Goal: Task Accomplishment & Management: Manage account settings

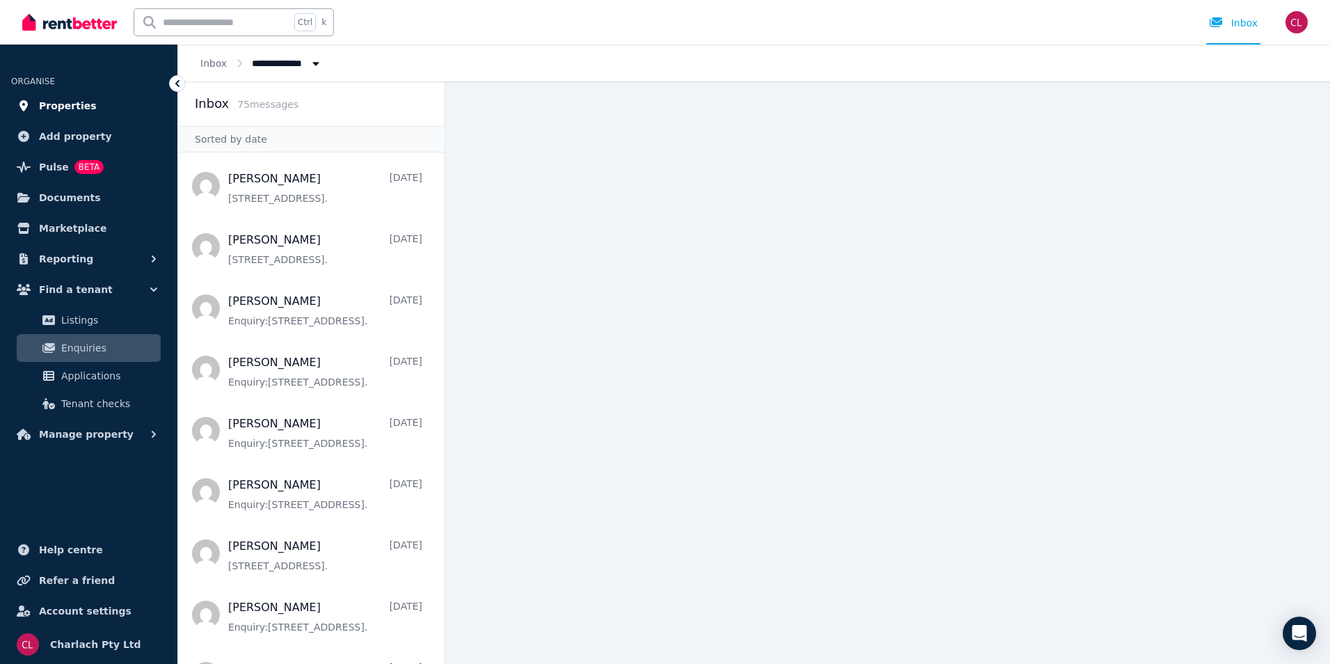
click at [61, 104] on span "Properties" at bounding box center [68, 105] width 58 height 17
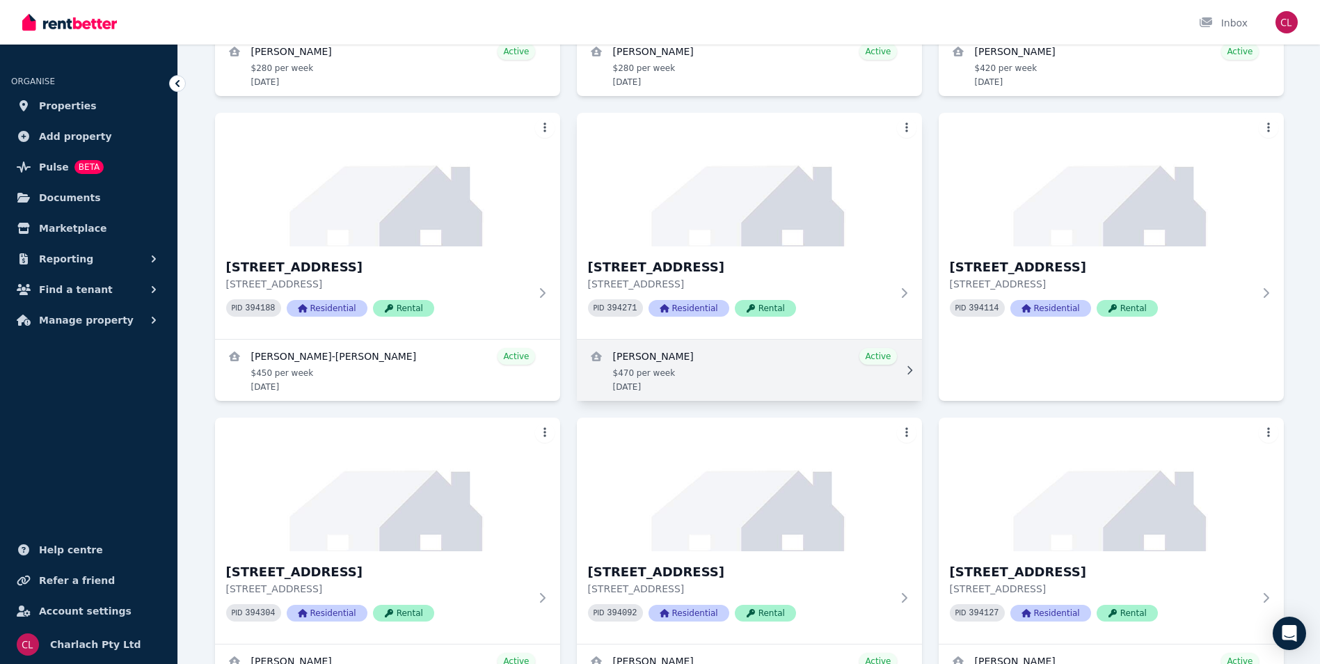
scroll to position [1252, 0]
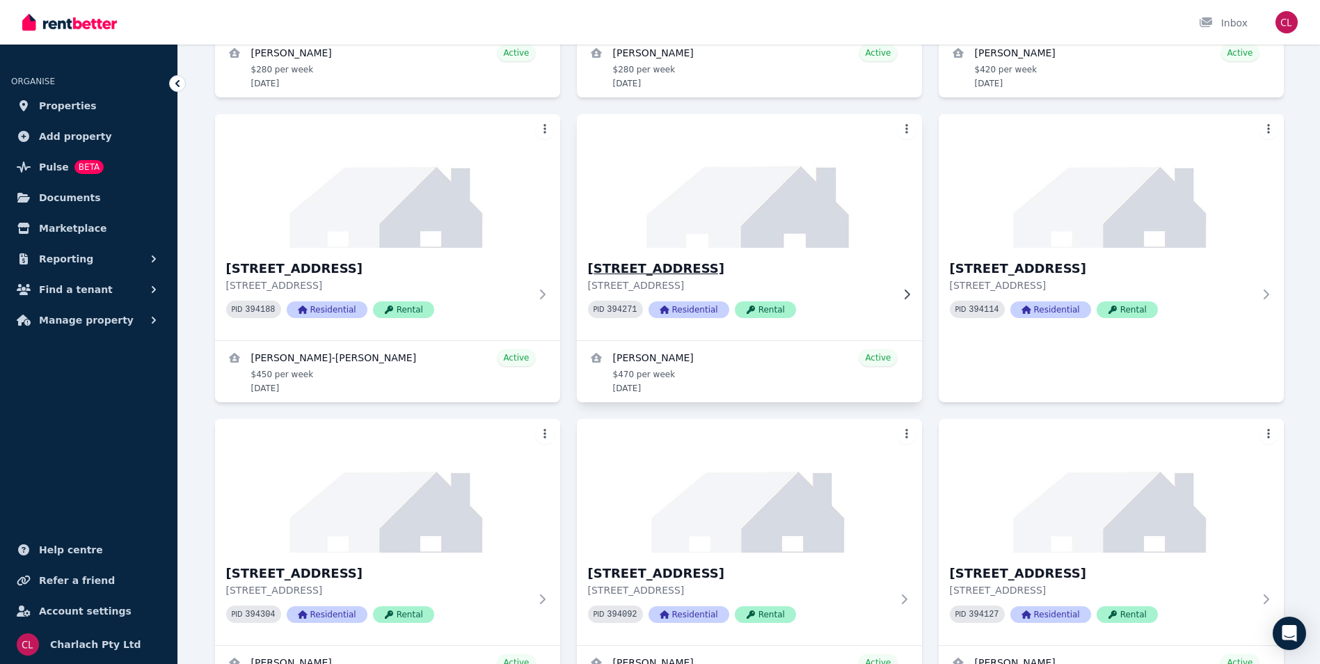
click at [695, 271] on h3 "[STREET_ADDRESS]" at bounding box center [739, 268] width 303 height 19
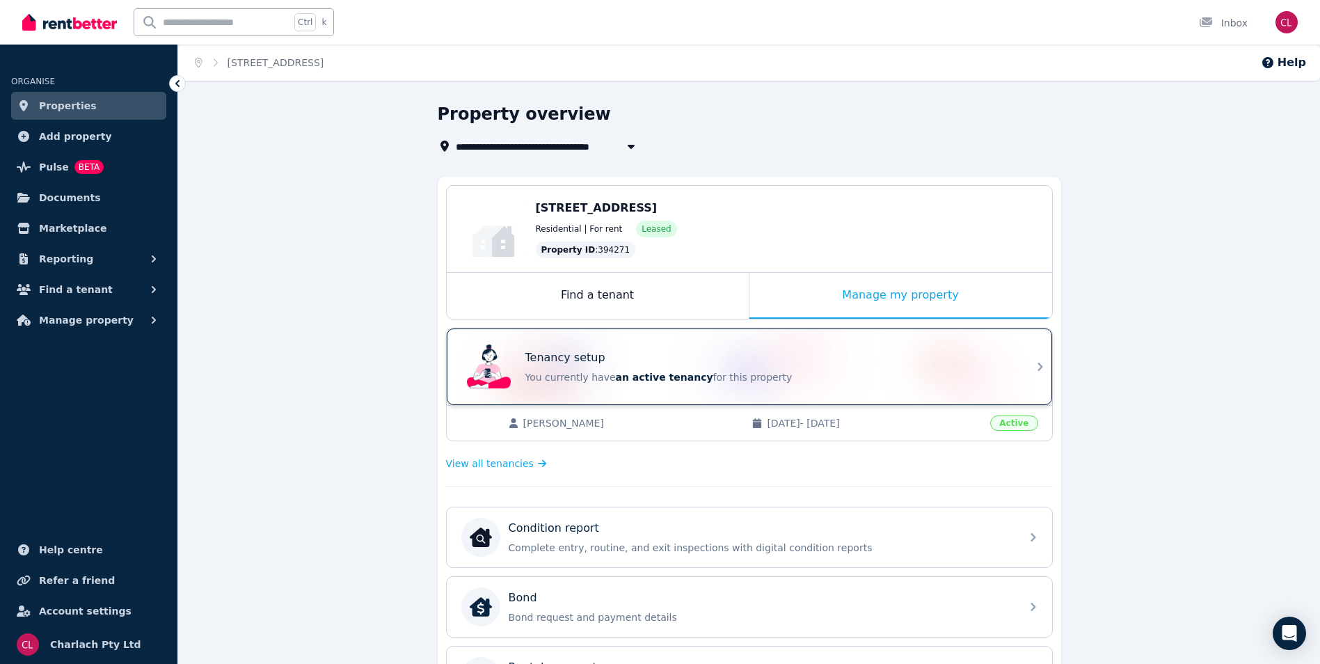
click at [616, 358] on div "Tenancy setup" at bounding box center [768, 357] width 487 height 17
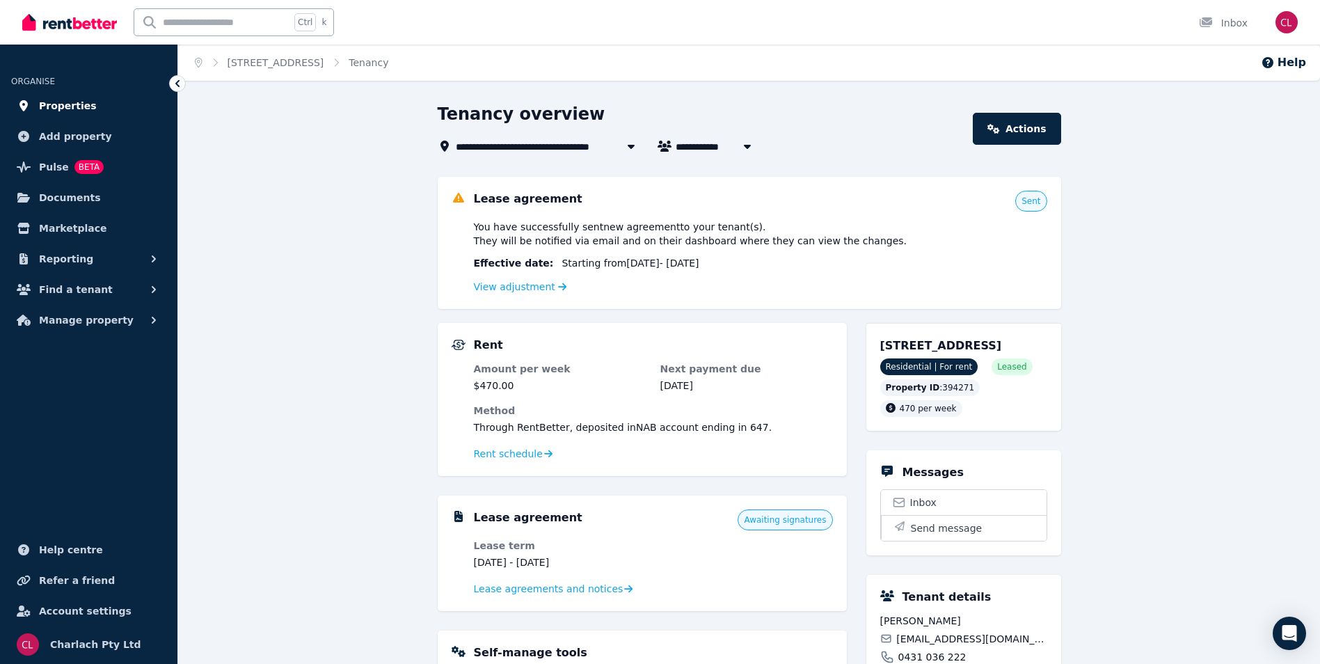
click at [70, 103] on span "Properties" at bounding box center [68, 105] width 58 height 17
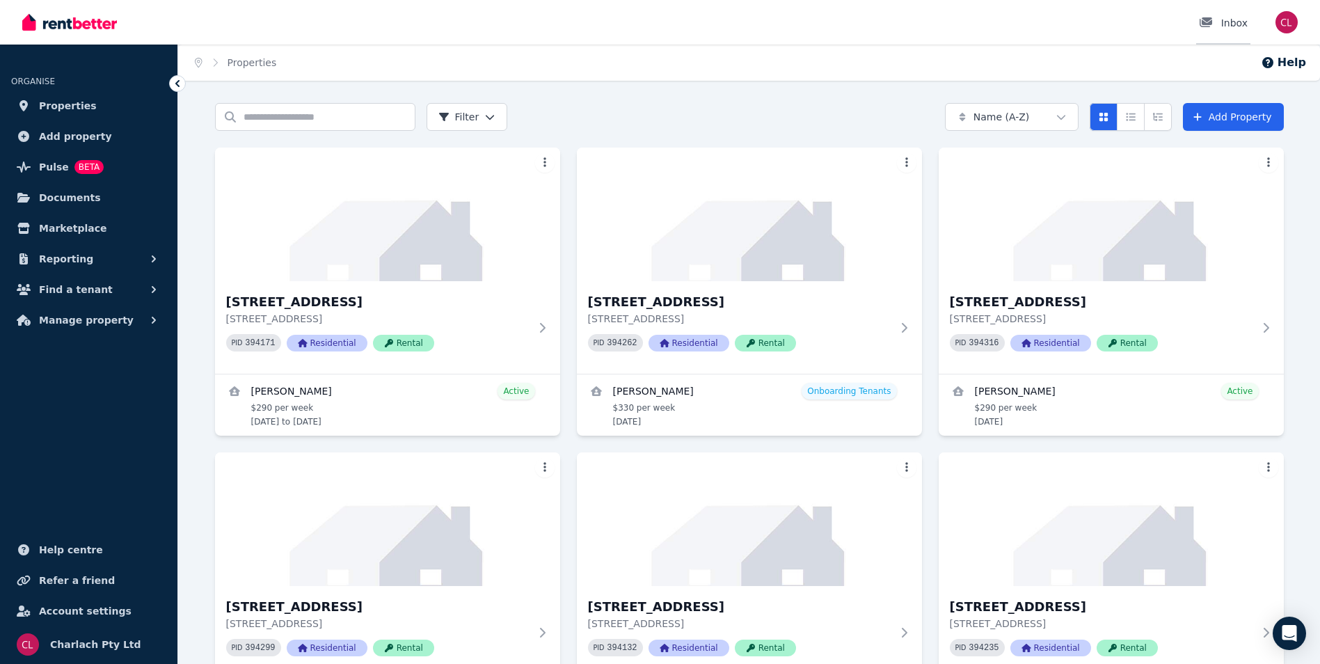
click at [1230, 26] on div "Inbox" at bounding box center [1223, 23] width 49 height 14
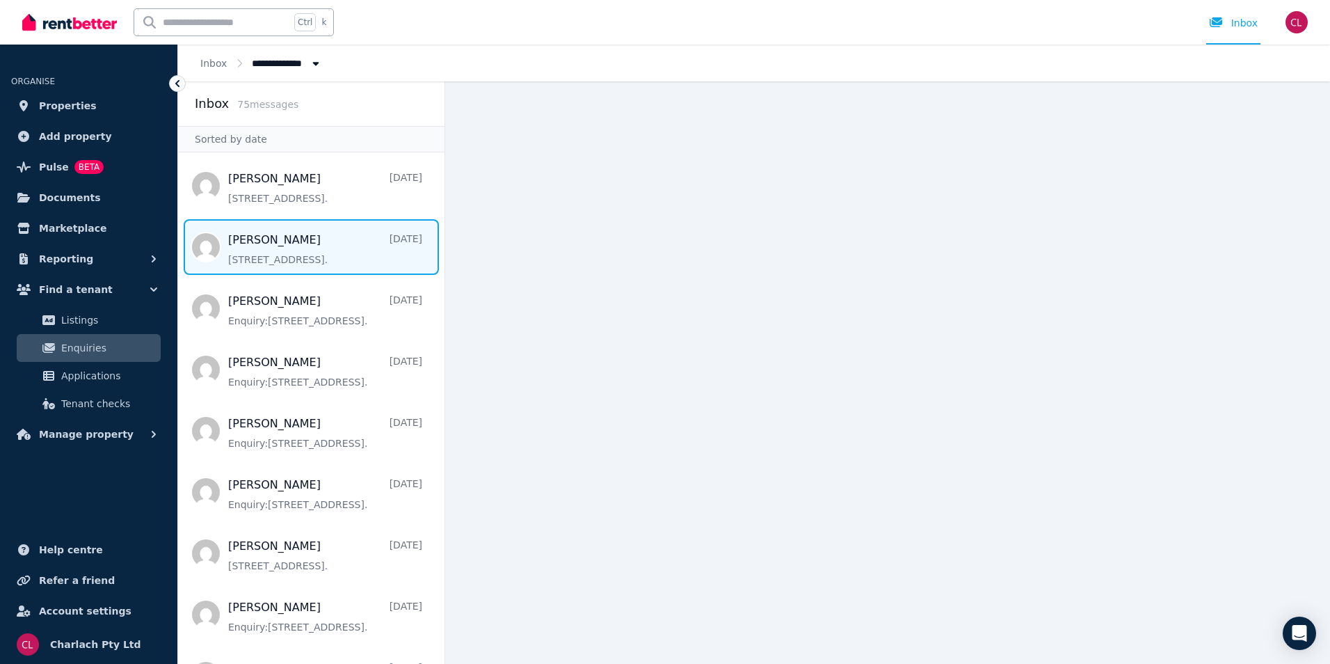
click at [302, 257] on span "Message list" at bounding box center [311, 247] width 266 height 56
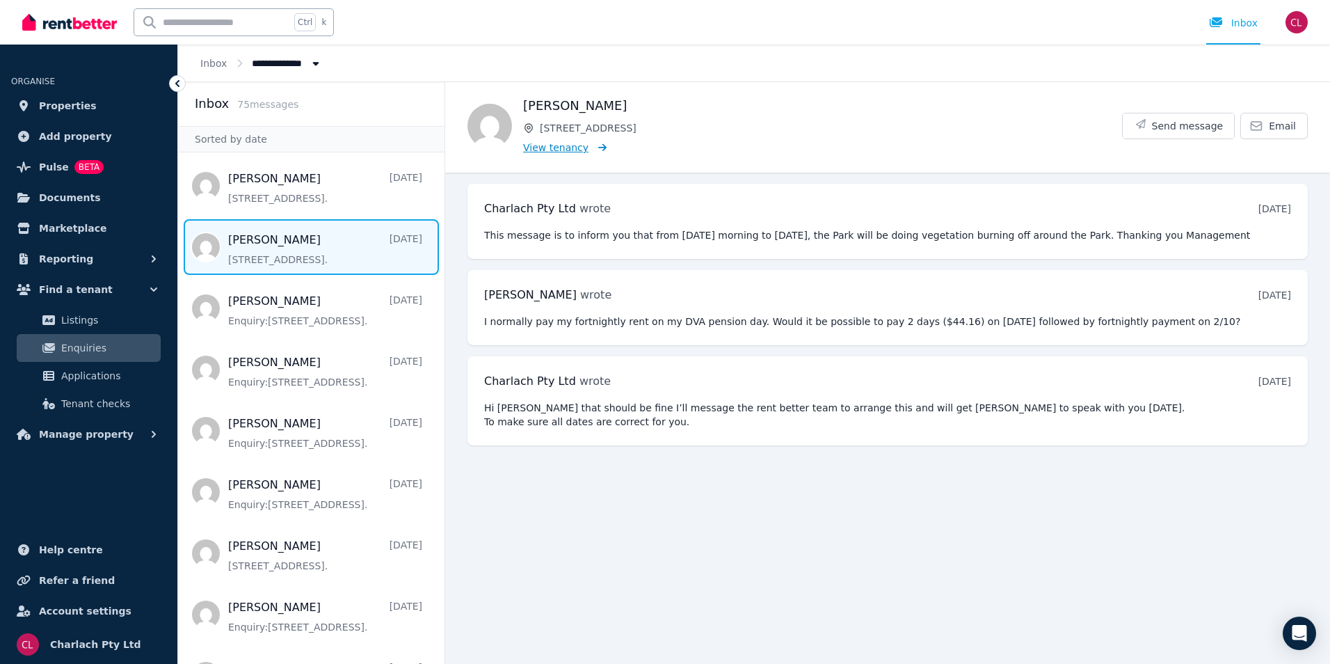
click at [554, 146] on span "View tenancy" at bounding box center [555, 148] width 65 height 14
click at [564, 147] on span "View tenancy" at bounding box center [555, 148] width 65 height 14
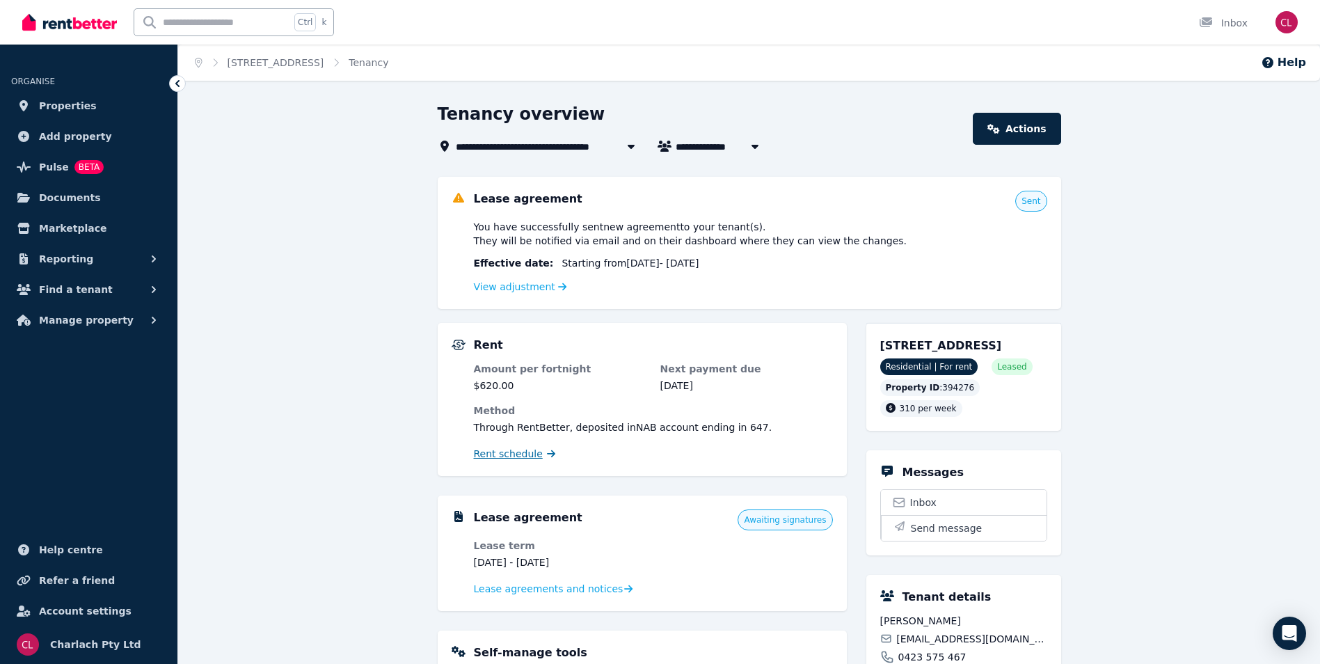
click at [527, 453] on span "Rent schedule" at bounding box center [508, 454] width 69 height 14
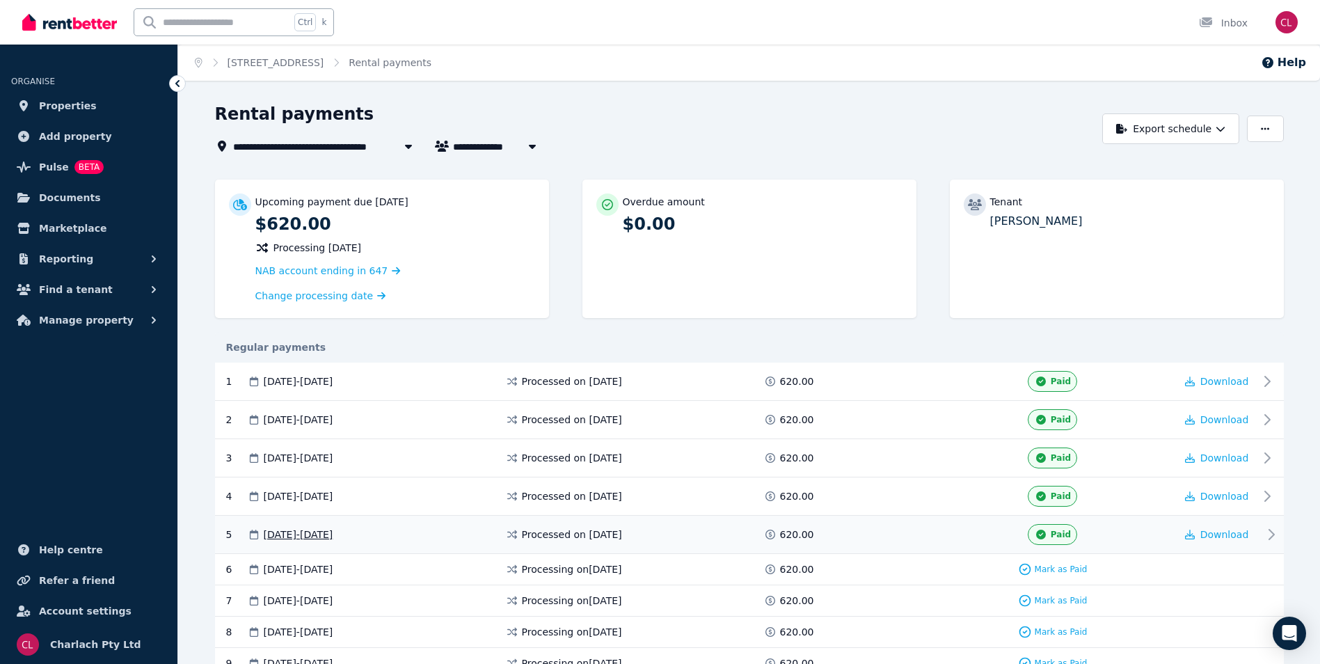
scroll to position [70, 0]
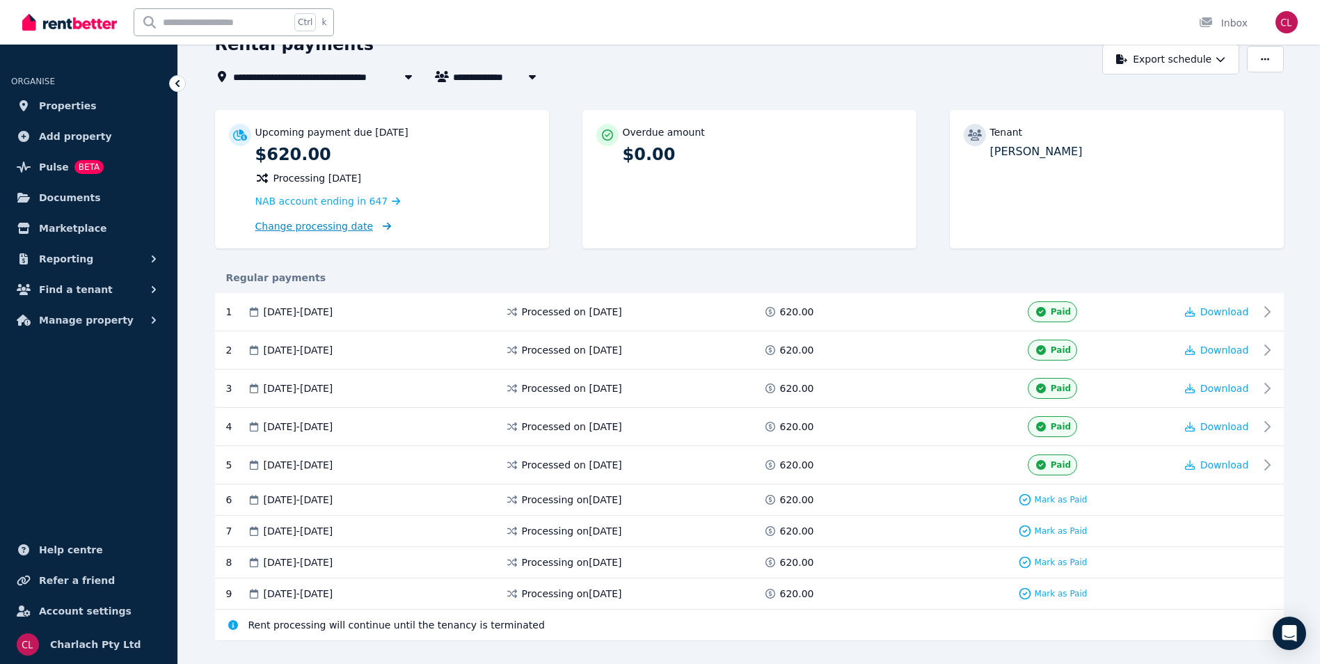
click at [311, 224] on span "Change processing date" at bounding box center [314, 226] width 118 height 14
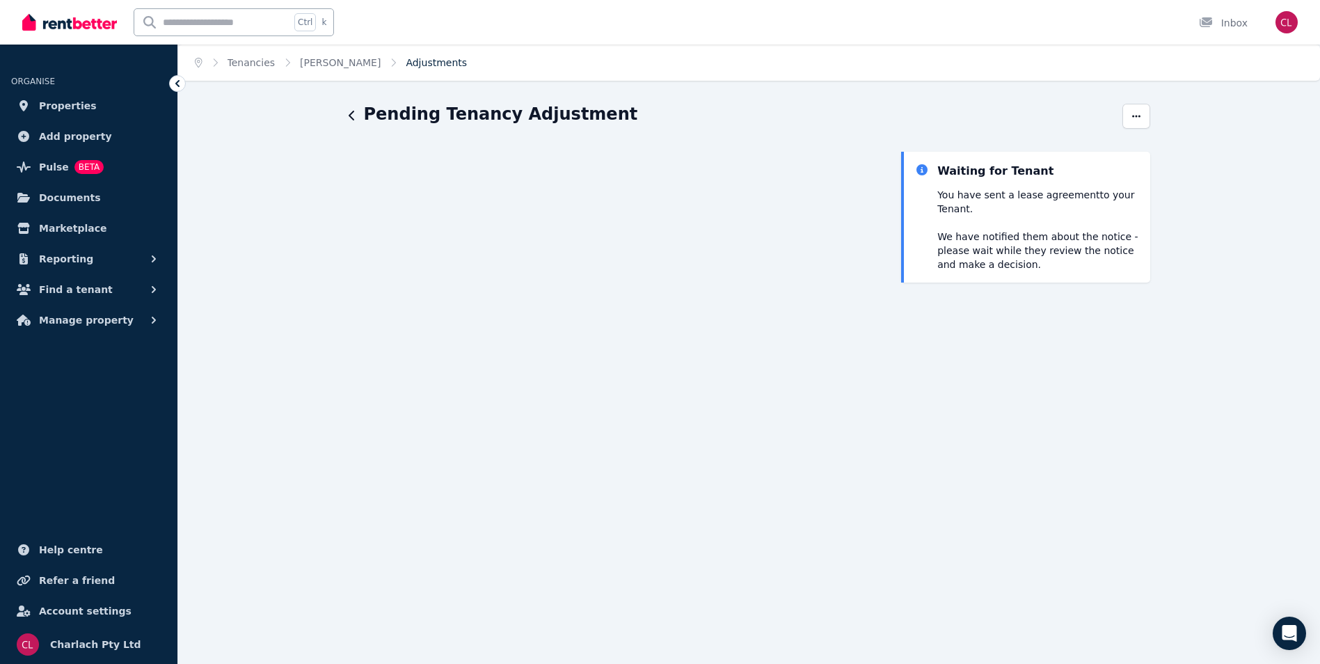
click at [406, 61] on link "Adjustments" at bounding box center [436, 62] width 61 height 11
click at [332, 60] on link "[PERSON_NAME]" at bounding box center [340, 62] width 81 height 11
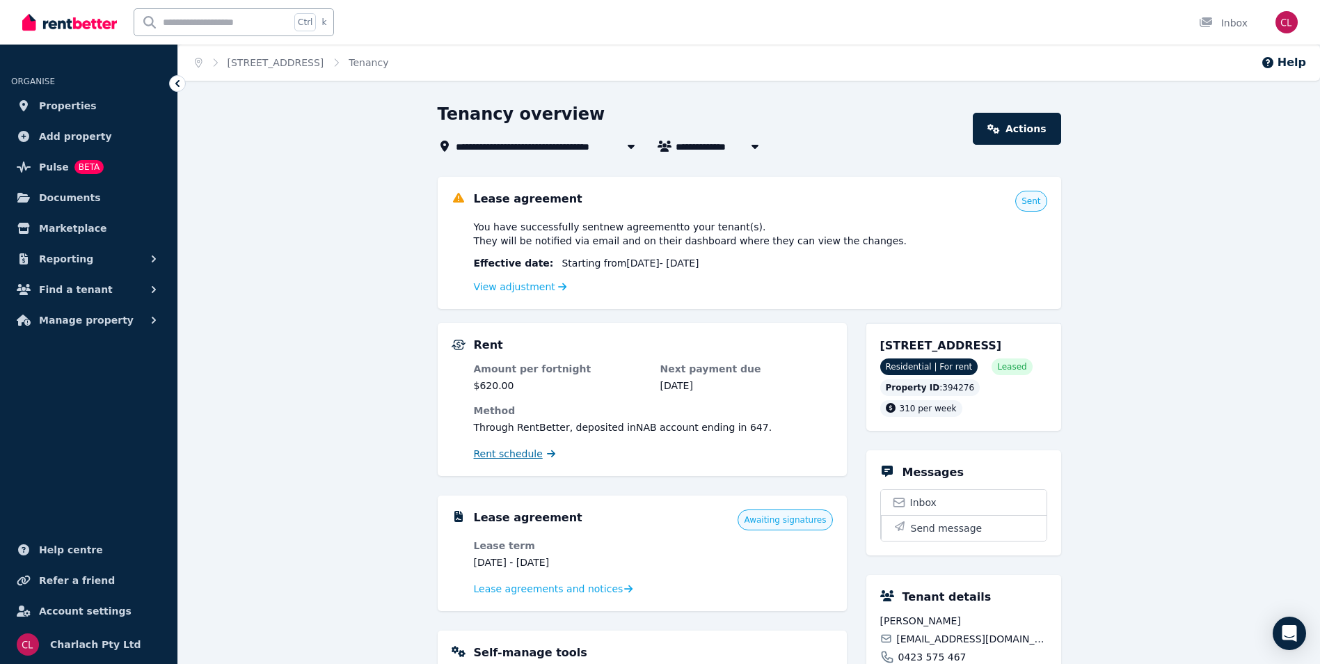
click at [512, 454] on span "Rent schedule" at bounding box center [508, 454] width 69 height 14
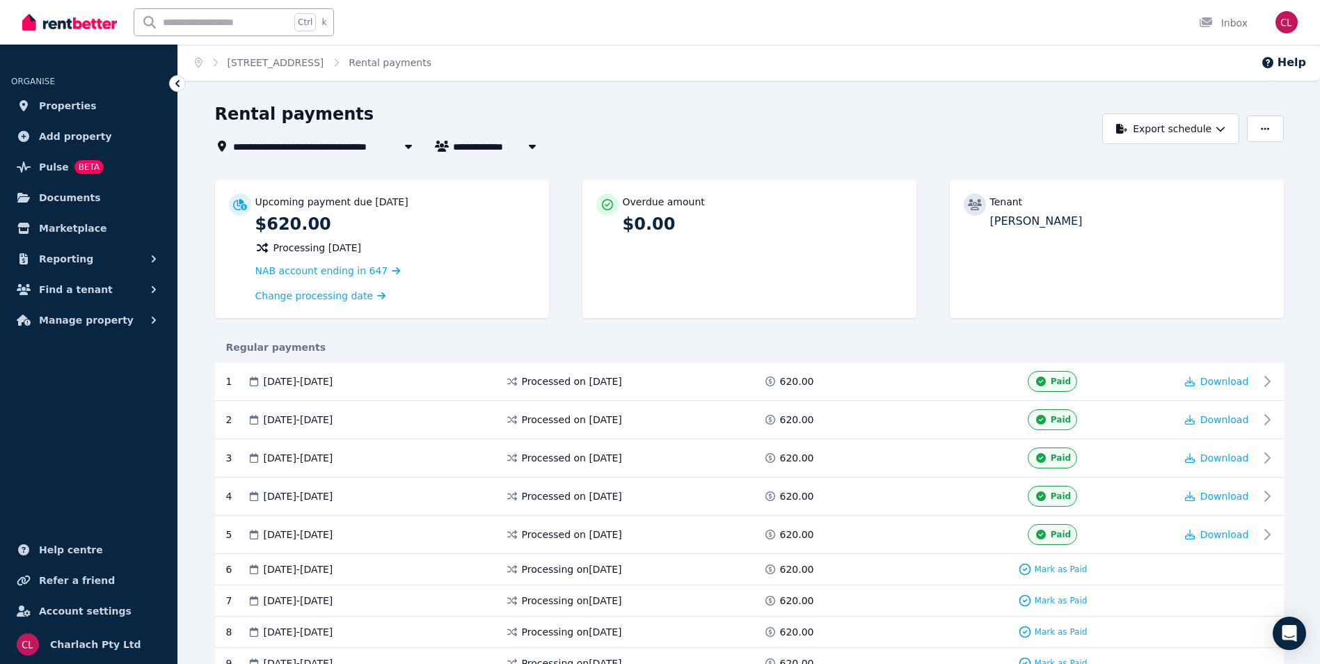
click at [532, 140] on button "button" at bounding box center [532, 146] width 25 height 17
type input "**********"
click at [243, 147] on span "[STREET_ADDRESS]" at bounding box center [291, 146] width 116 height 17
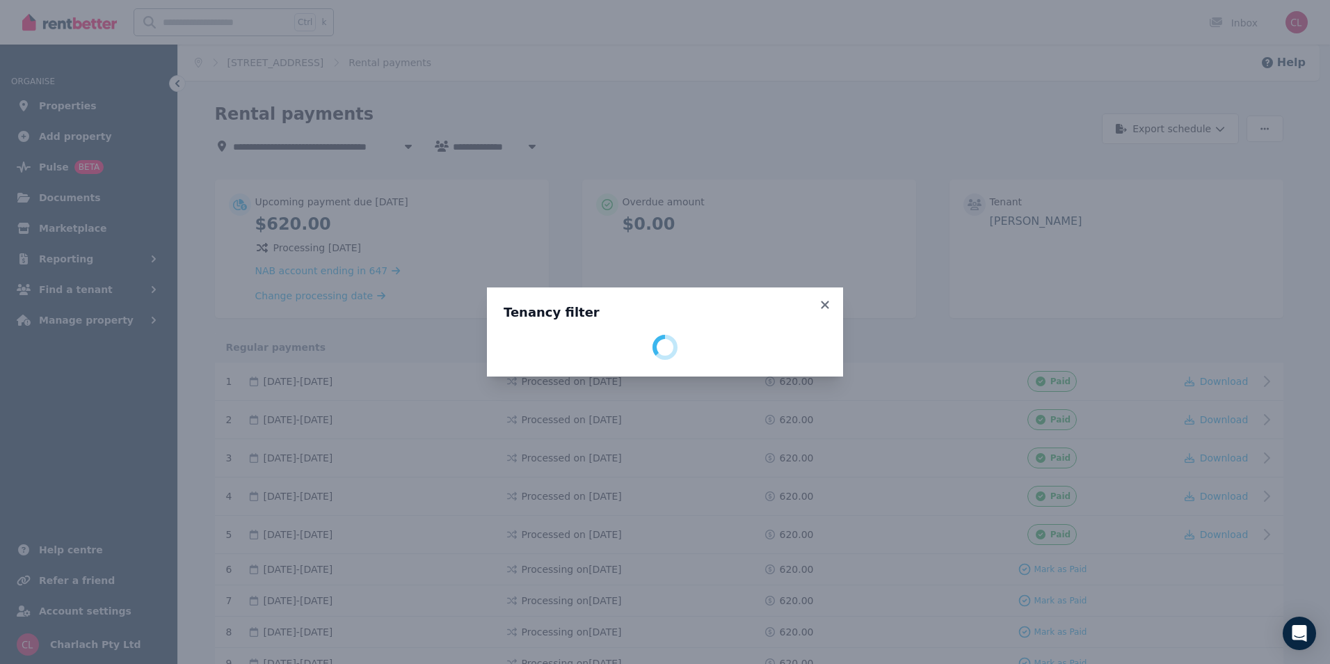
select select "**********"
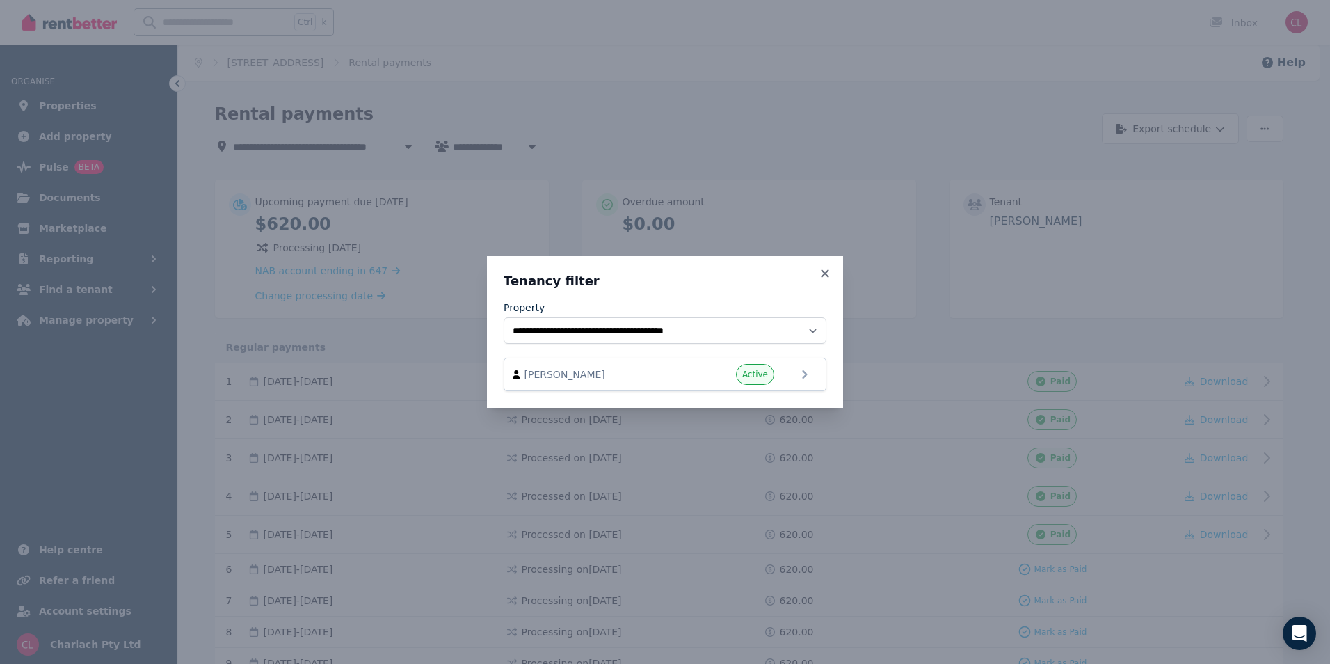
click at [607, 111] on div "**********" at bounding box center [665, 332] width 1330 height 664
click at [819, 271] on icon at bounding box center [825, 273] width 14 height 13
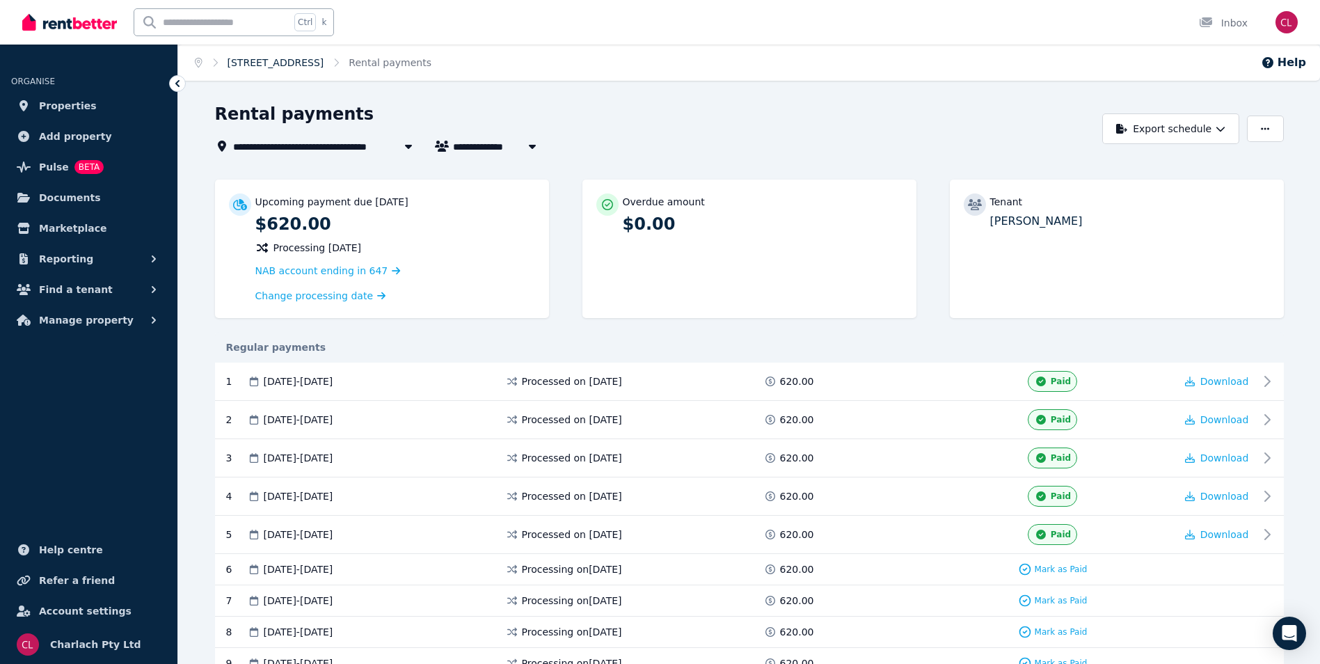
click at [324, 67] on link "[STREET_ADDRESS]" at bounding box center [275, 62] width 97 height 11
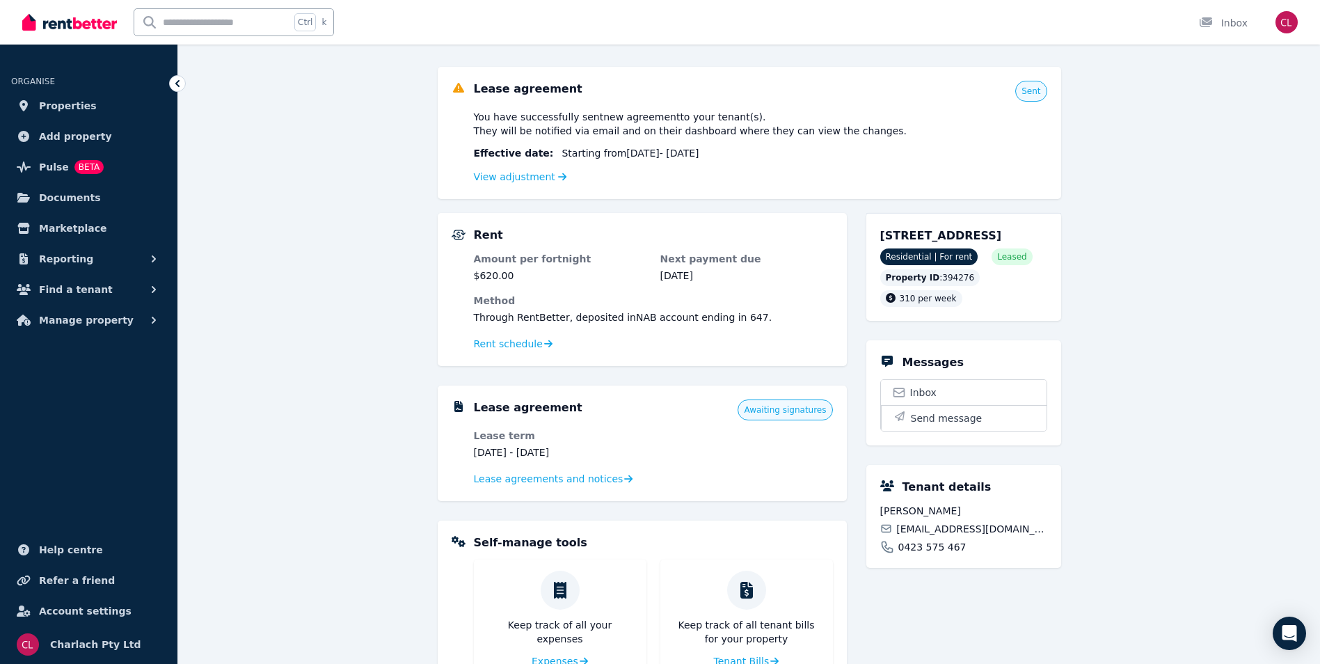
scroll to position [103, 0]
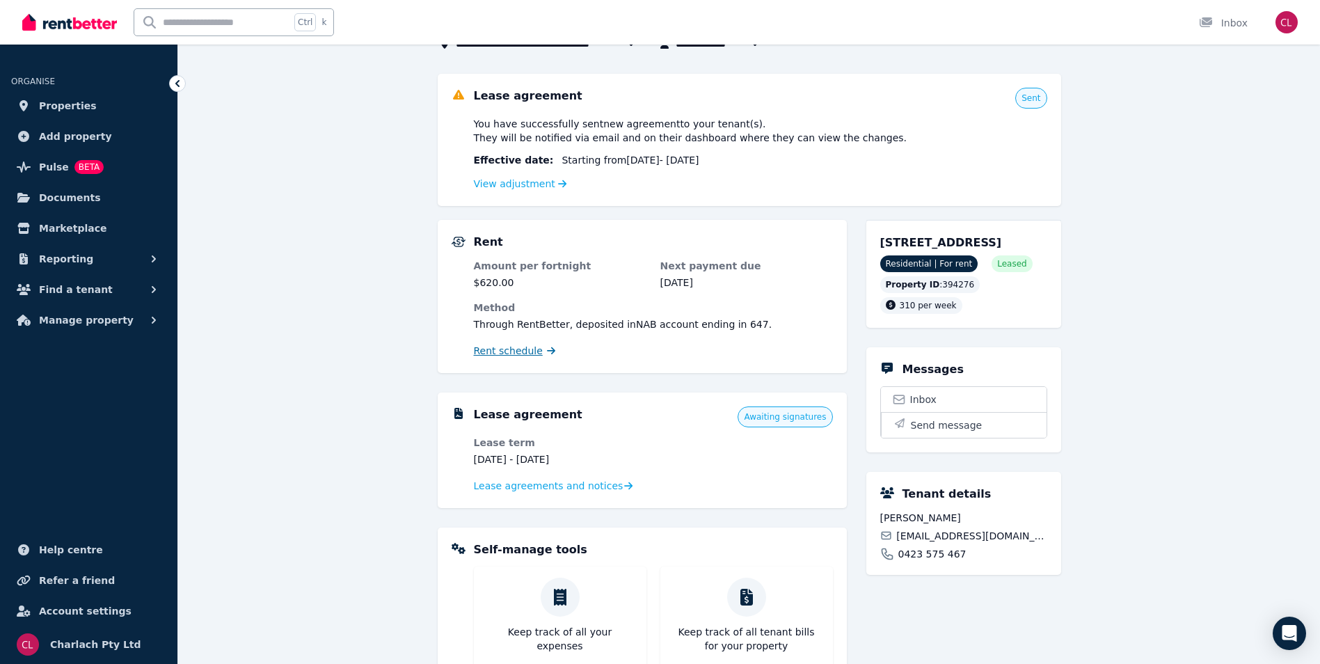
click at [509, 357] on span "Rent schedule" at bounding box center [508, 351] width 69 height 14
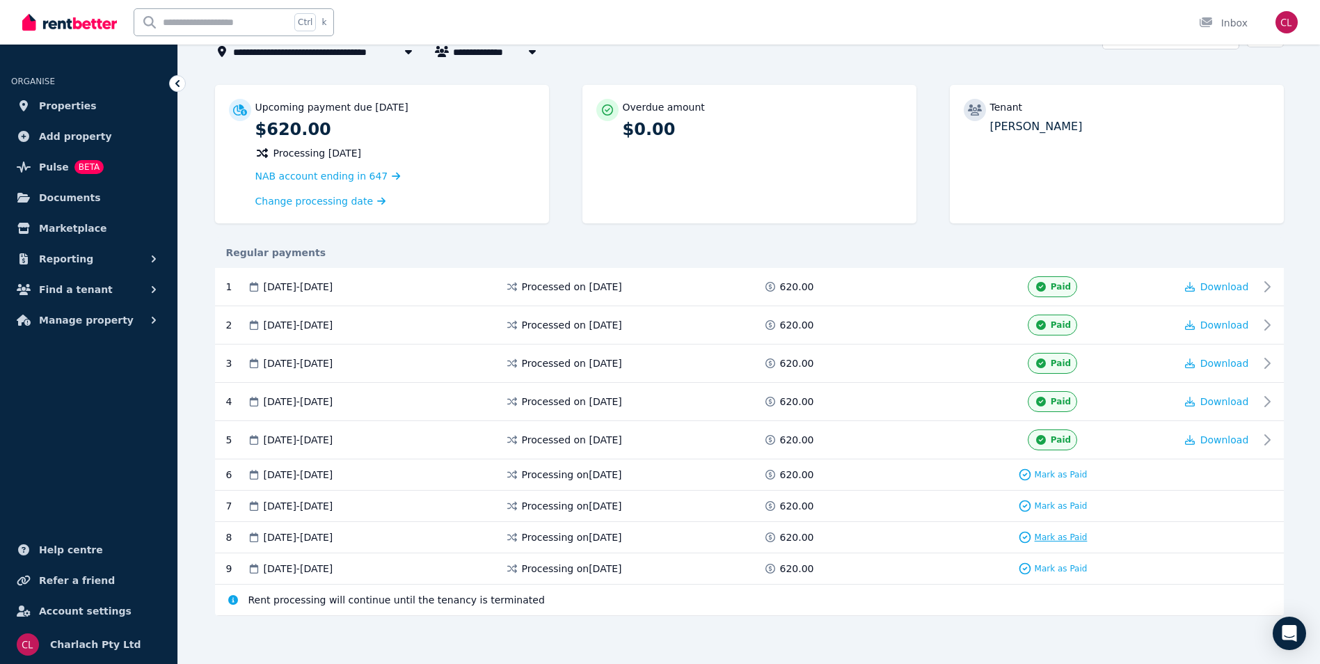
scroll to position [95, 0]
click at [58, 109] on span "Properties" at bounding box center [68, 105] width 58 height 17
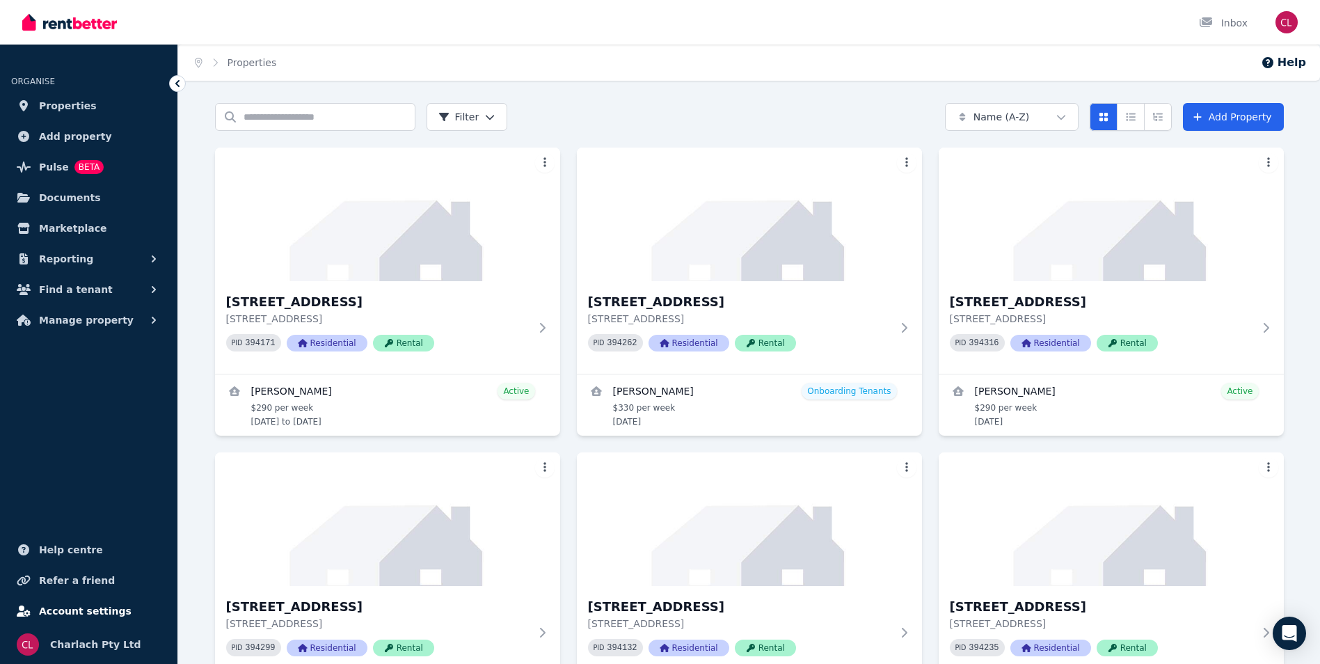
click at [83, 603] on span "Account settings" at bounding box center [85, 610] width 93 height 17
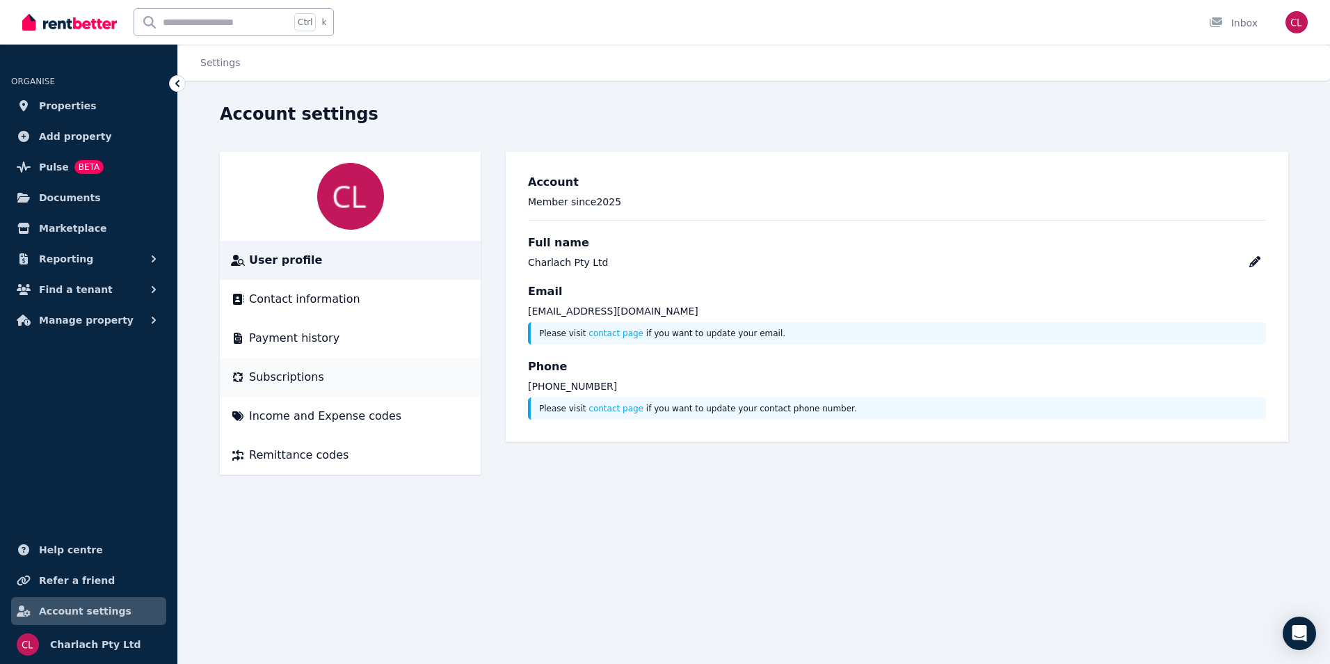
click at [263, 383] on span "Subscriptions" at bounding box center [286, 377] width 75 height 17
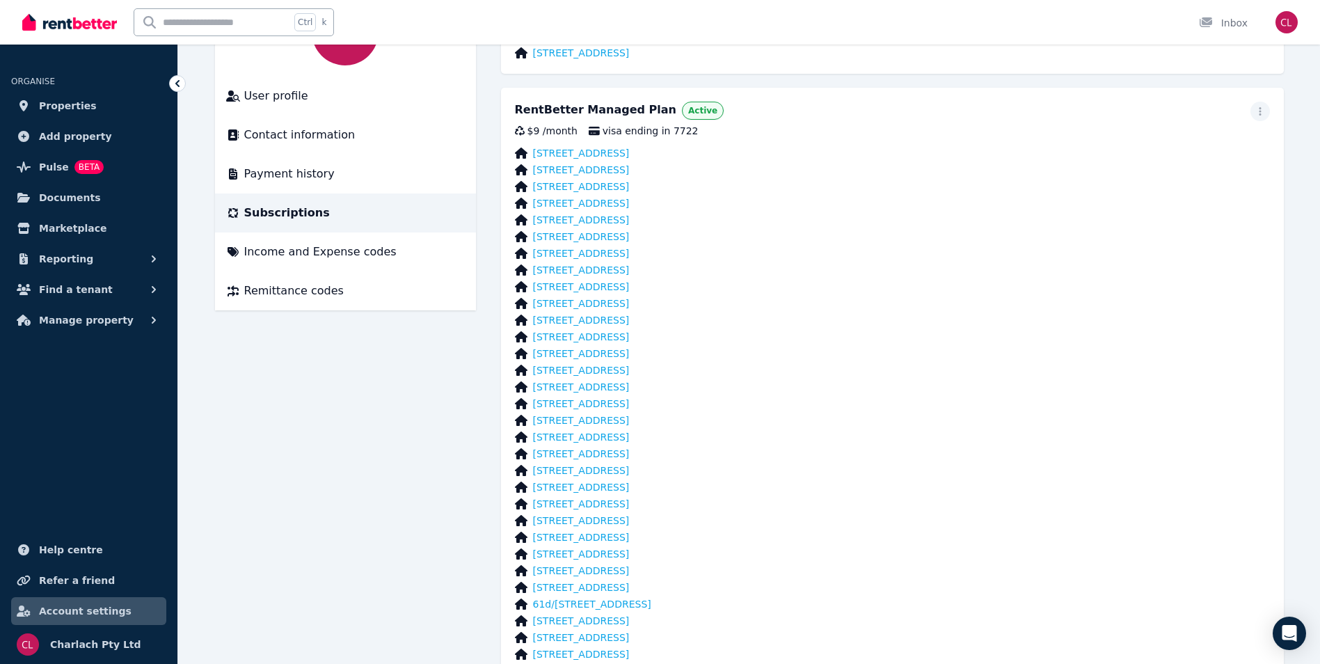
scroll to position [145, 0]
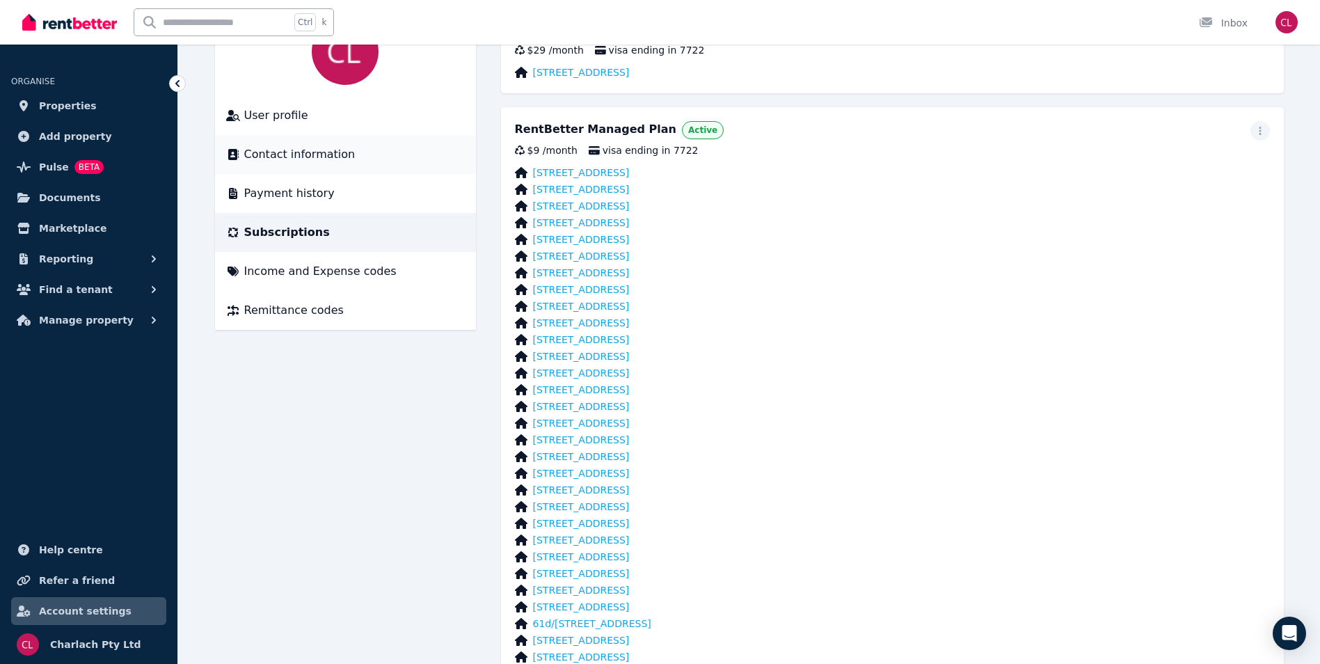
click at [264, 157] on span "Contact information" at bounding box center [299, 154] width 111 height 17
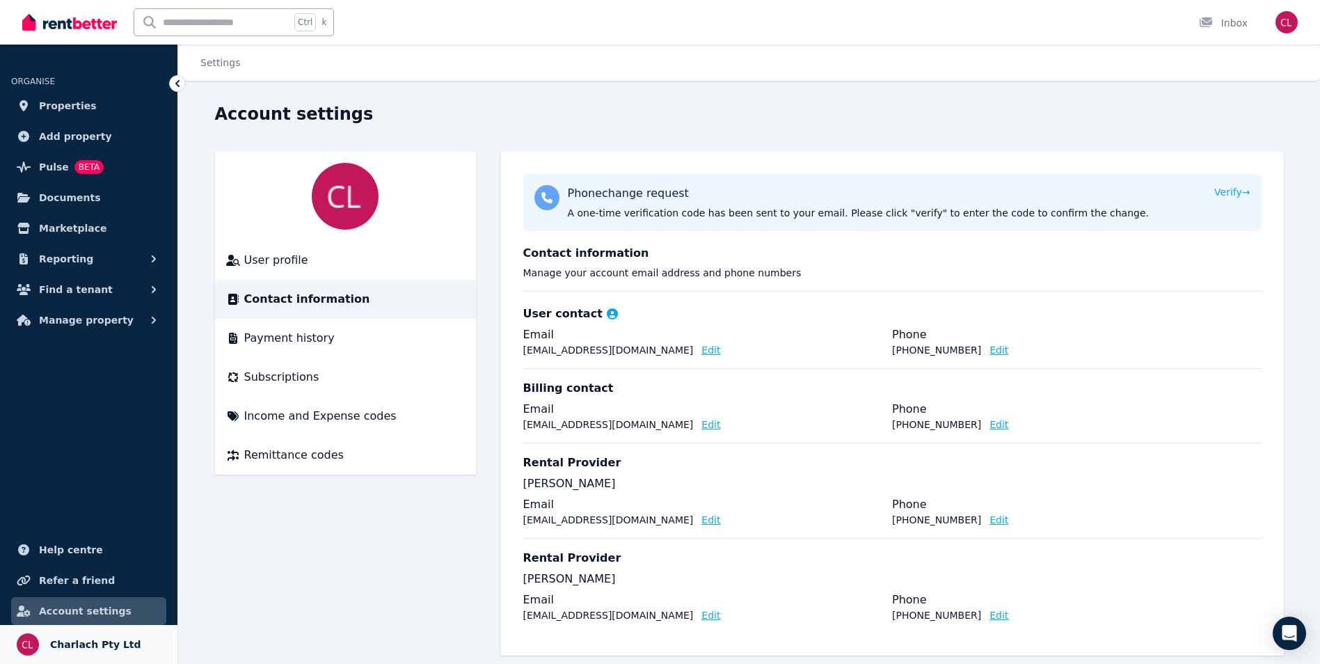
click at [109, 635] on link "Your profile Charlach Pty Ltd" at bounding box center [88, 644] width 177 height 39
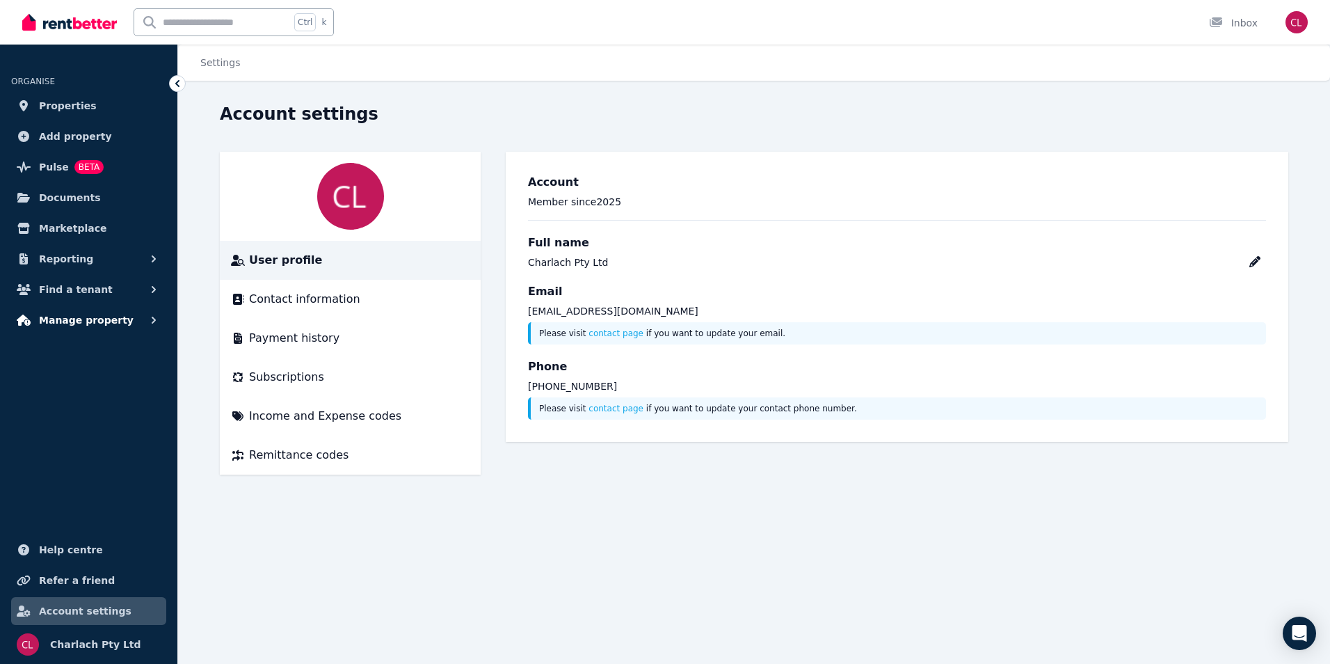
click at [77, 315] on span "Manage property" at bounding box center [86, 320] width 95 height 17
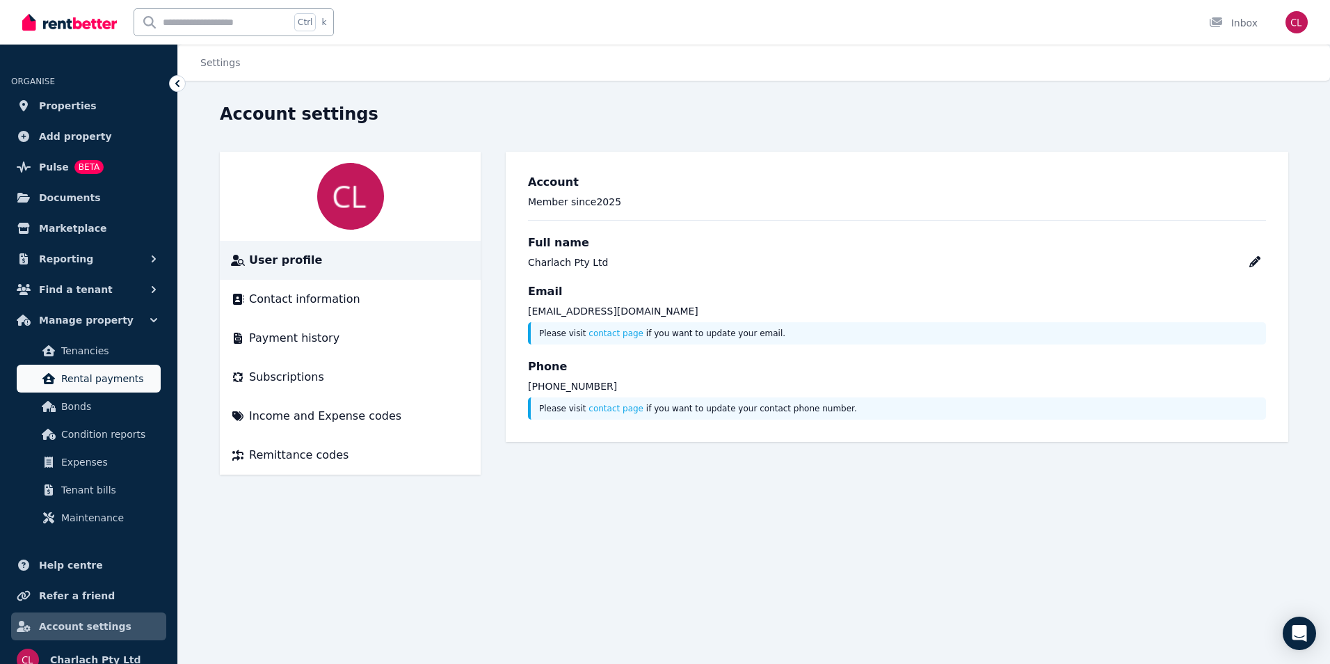
click at [120, 381] on span "Rental payments" at bounding box center [108, 378] width 94 height 17
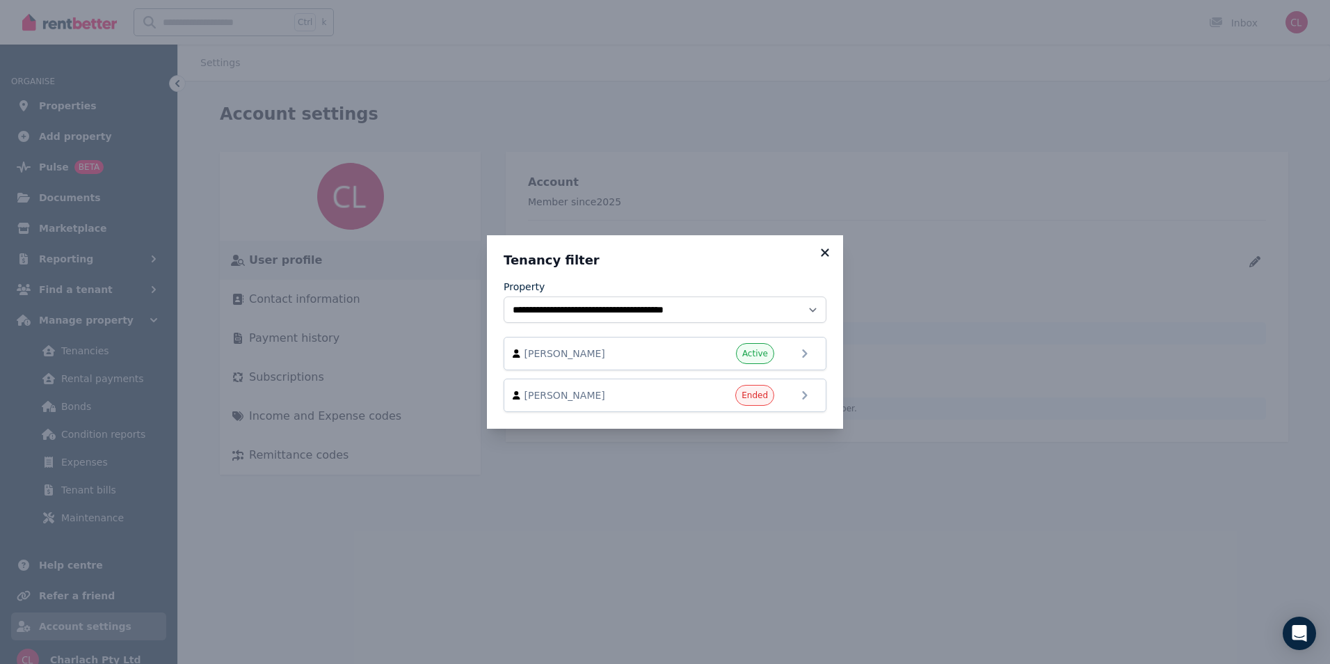
click at [825, 253] on icon at bounding box center [825, 252] width 8 height 8
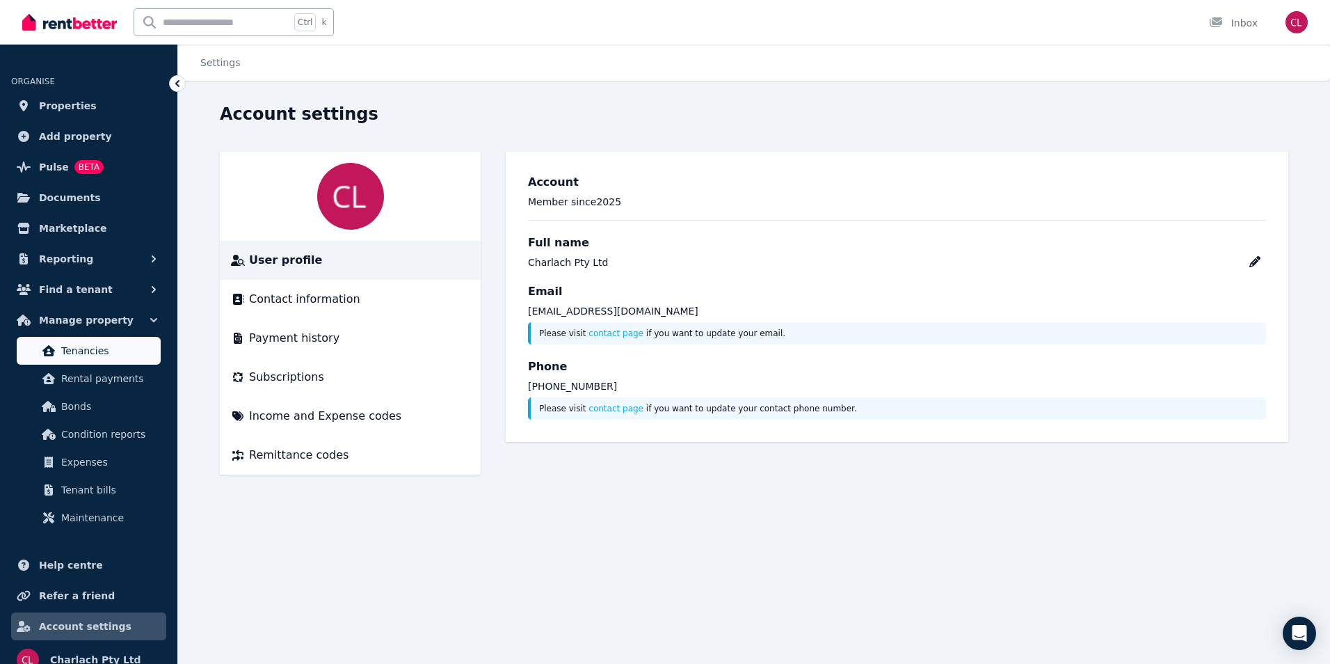
click at [137, 349] on span "Tenancies" at bounding box center [108, 350] width 94 height 17
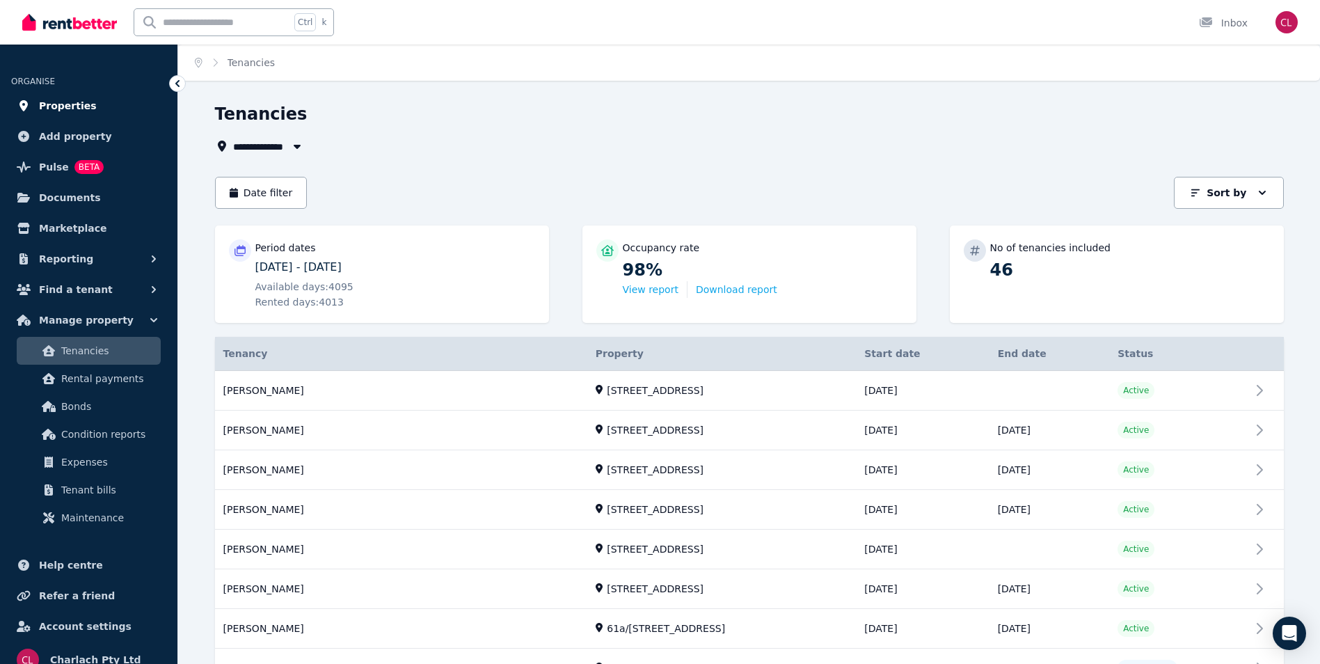
click at [56, 100] on span "Properties" at bounding box center [68, 105] width 58 height 17
